Goal: Check status

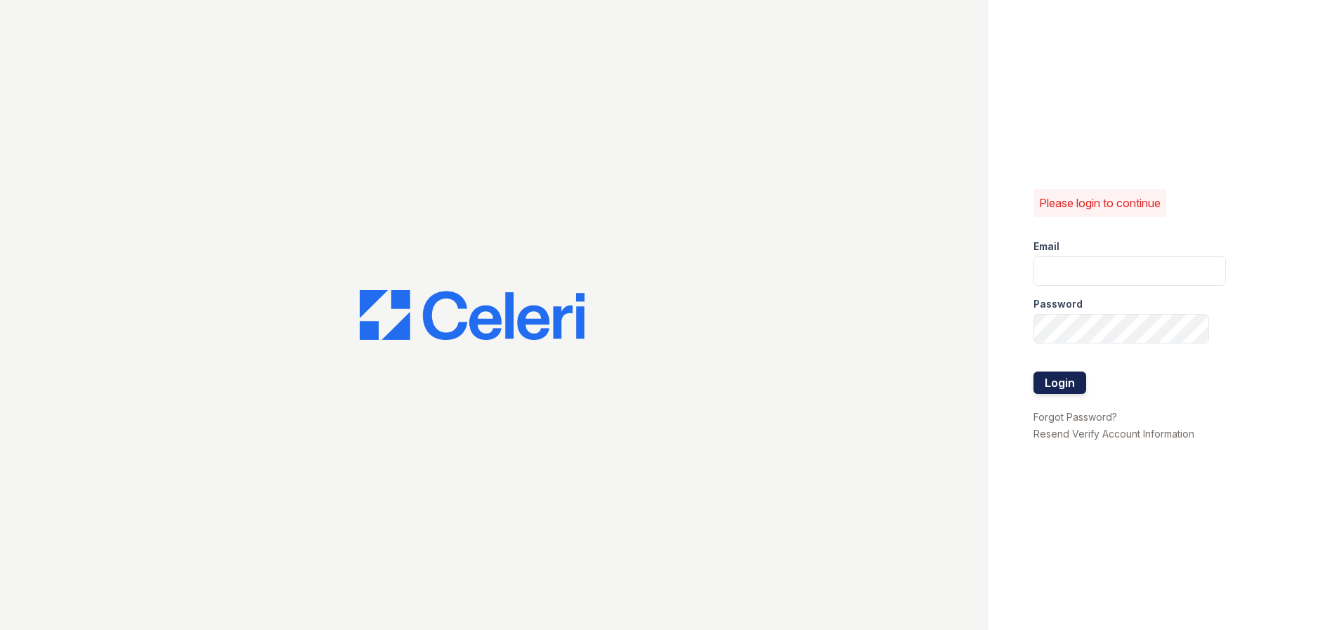
type input "mquinones@trinity-pm.com"
click at [1047, 380] on button "Login" at bounding box center [1059, 383] width 53 height 22
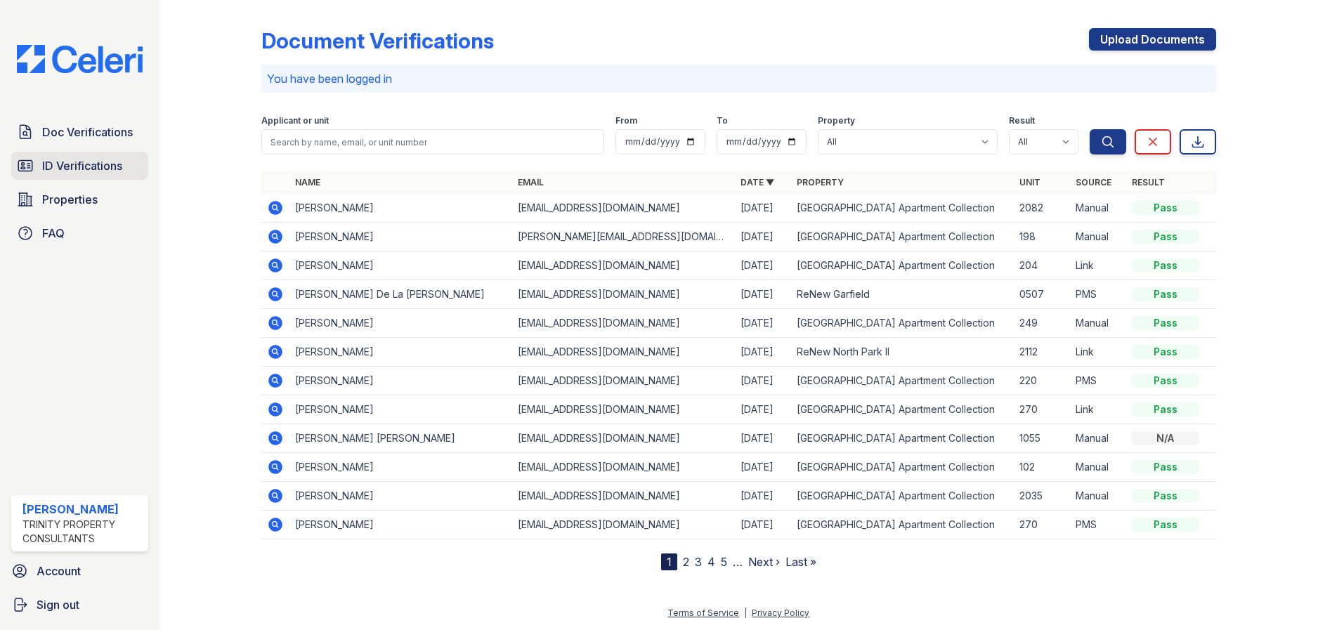
click at [117, 165] on span "ID Verifications" at bounding box center [82, 165] width 80 height 17
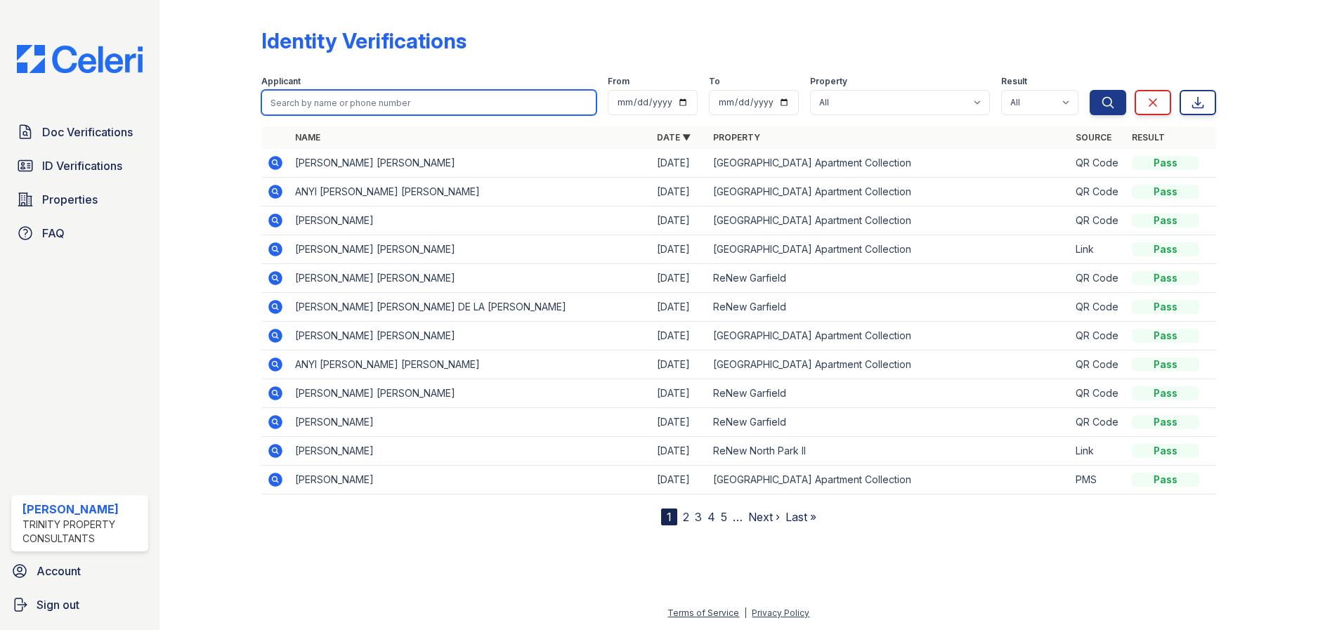
click at [358, 103] on input "search" at bounding box center [428, 102] width 335 height 25
type input "elyn"
click at [1090, 90] on button "Search" at bounding box center [1108, 102] width 37 height 25
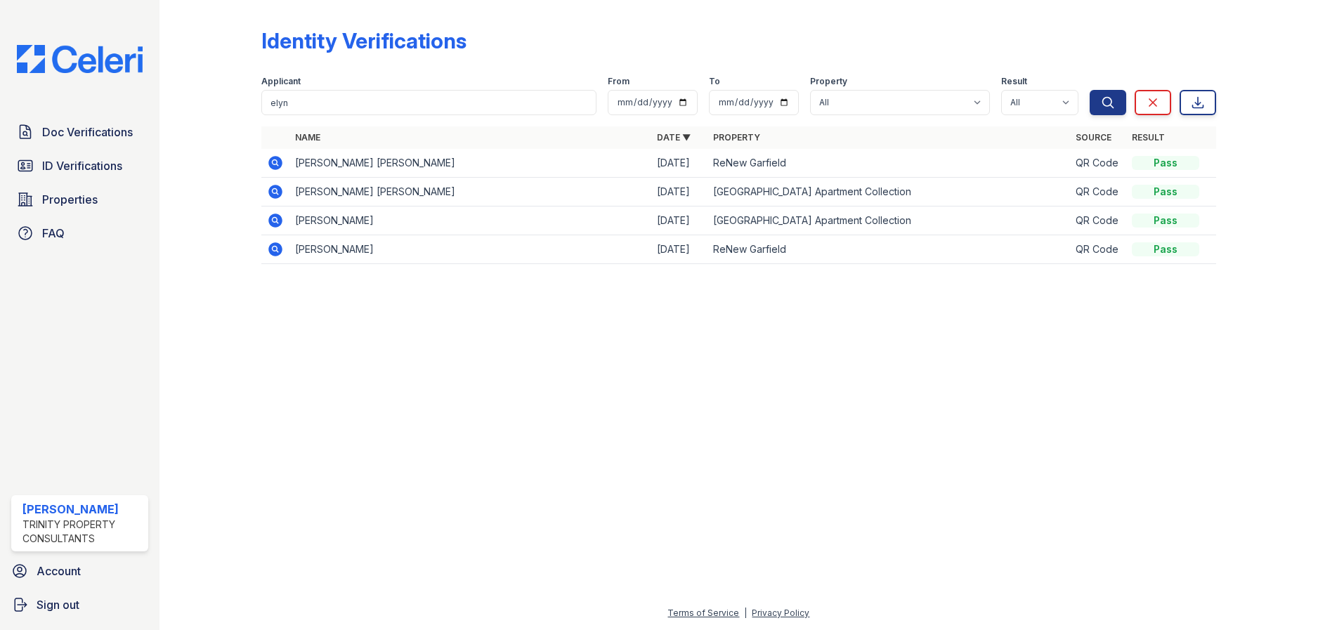
click at [276, 163] on icon at bounding box center [275, 162] width 4 height 4
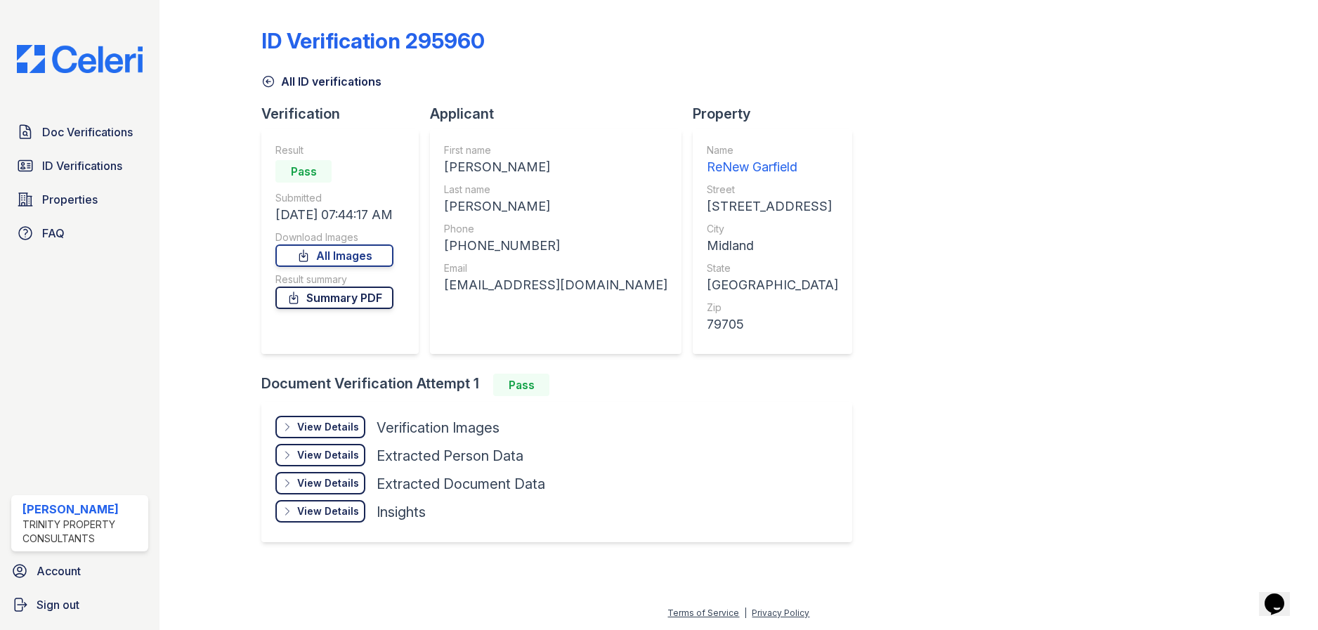
click at [320, 293] on link "Summary PDF" at bounding box center [334, 298] width 118 height 22
click at [318, 424] on div "View Details" at bounding box center [328, 427] width 62 height 14
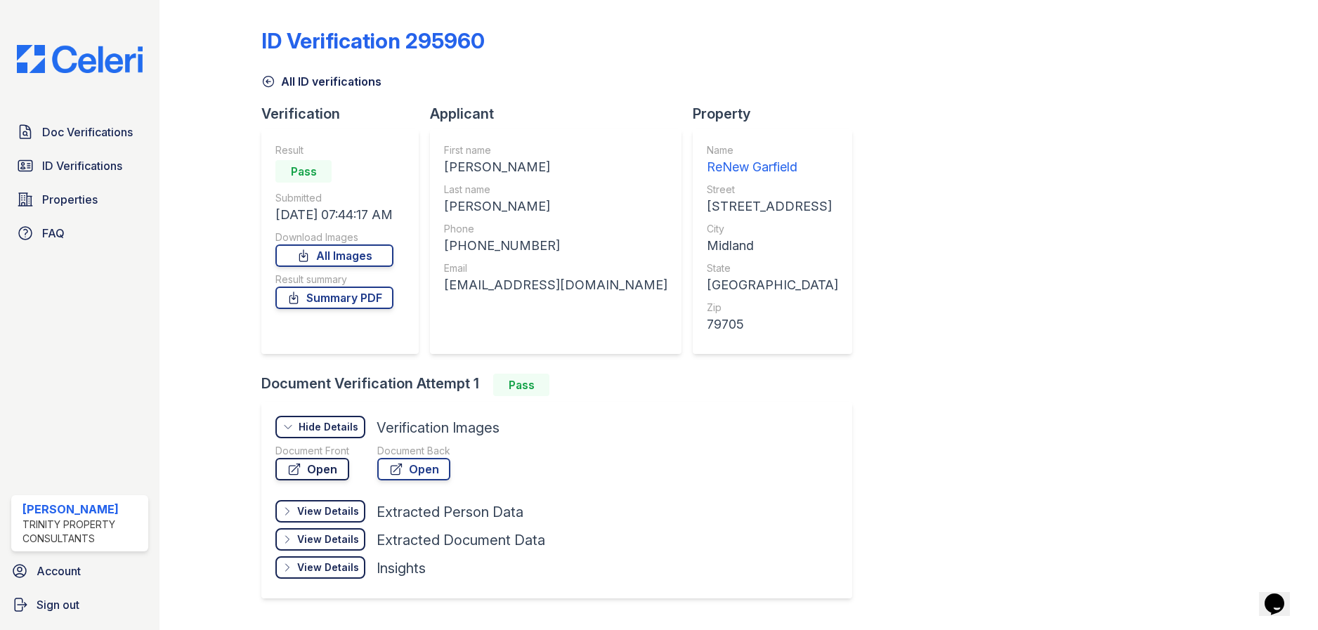
click at [317, 464] on link "Open" at bounding box center [312, 469] width 74 height 22
